Goal: Task Accomplishment & Management: Complete application form

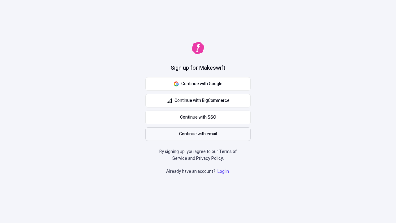
click at [198, 134] on span "Continue with email" at bounding box center [198, 133] width 38 height 7
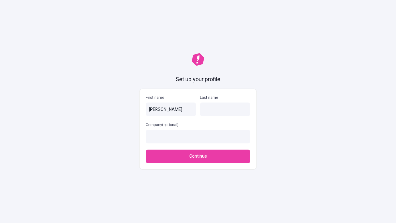
type input "[PERSON_NAME]"
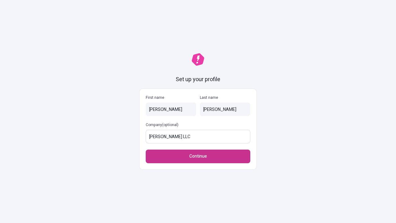
type input "[PERSON_NAME] LLC"
click at [198, 156] on span "Continue" at bounding box center [198, 156] width 18 height 7
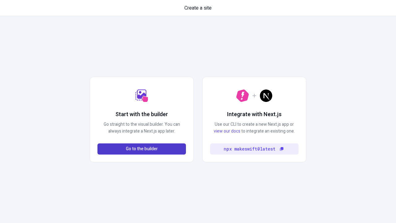
click at [142, 149] on span "Go to the builder" at bounding box center [142, 148] width 32 height 7
